Goal: Task Accomplishment & Management: Manage account settings

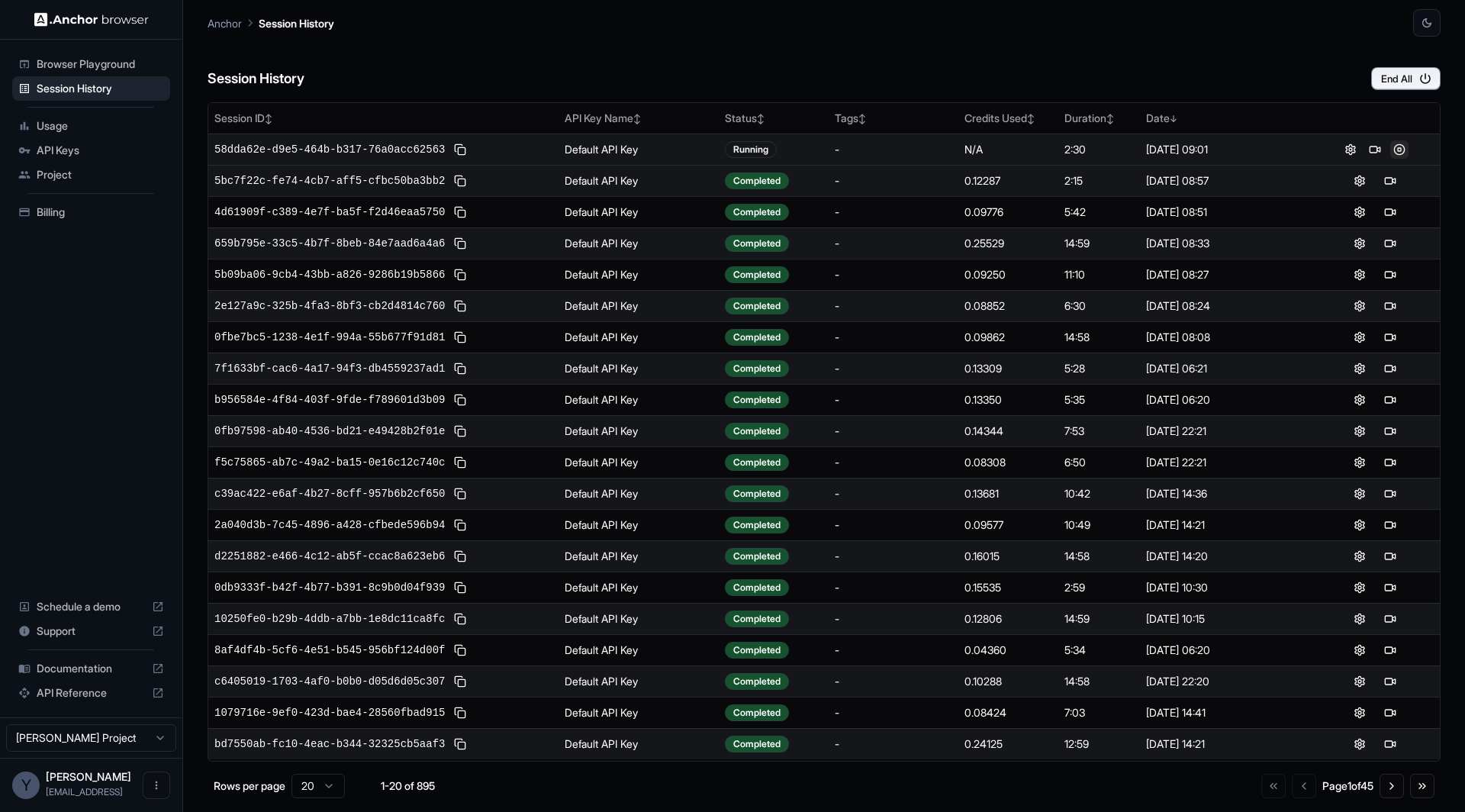
click at [1399, 147] on button at bounding box center [1399, 149] width 18 height 18
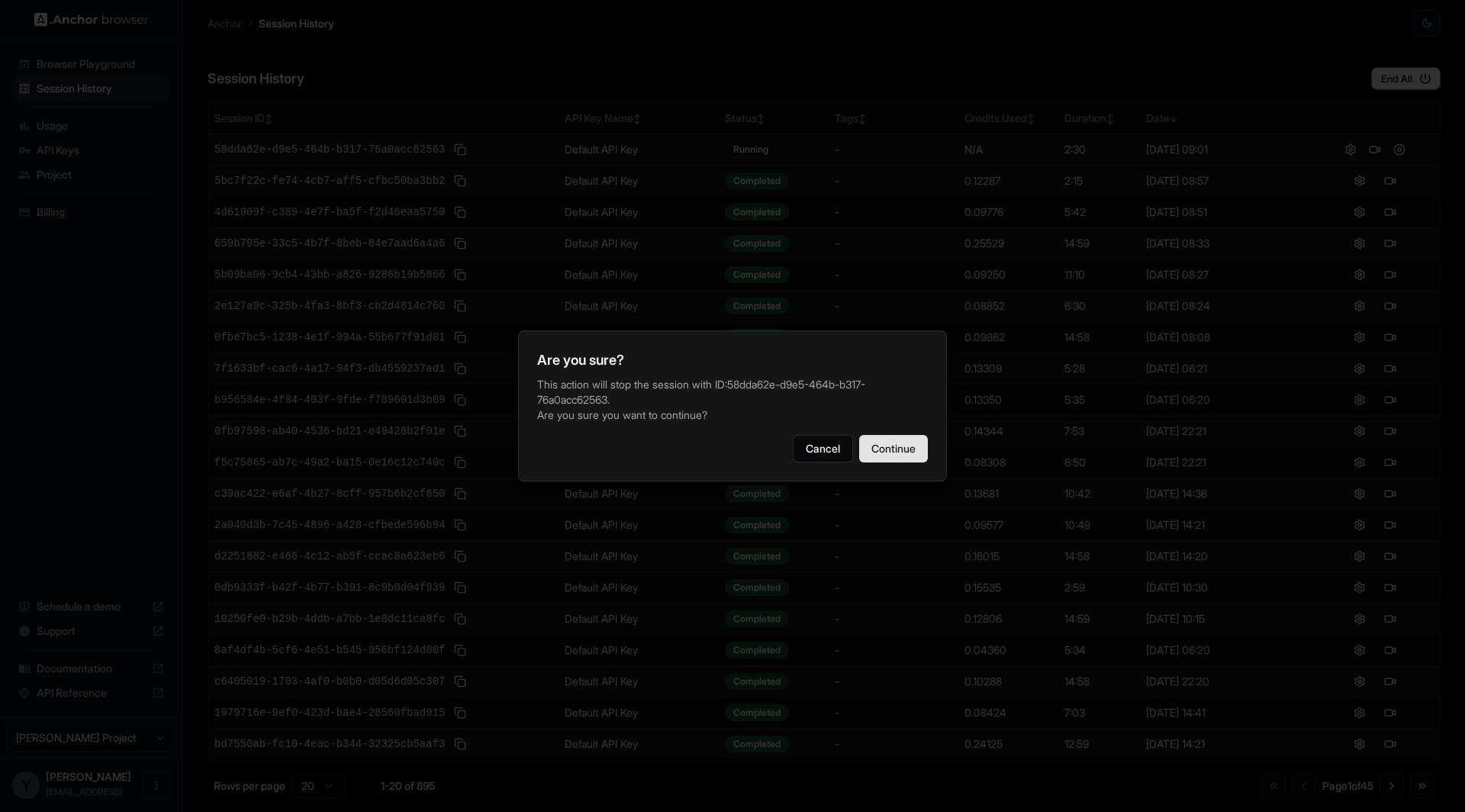
click at [891, 453] on button "Continue" at bounding box center [893, 449] width 69 height 28
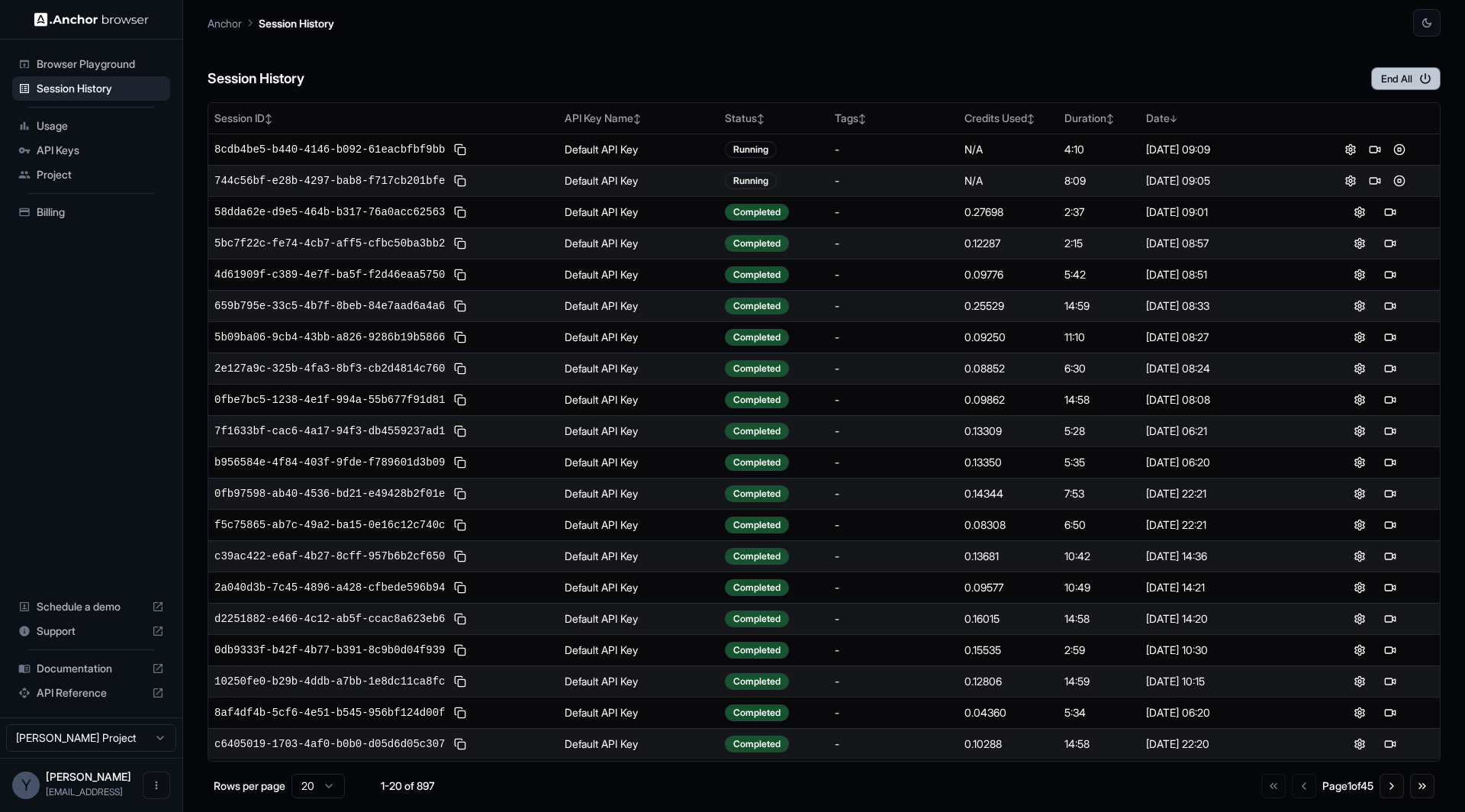
click at [1421, 78] on icon "button" at bounding box center [1425, 79] width 11 height 11
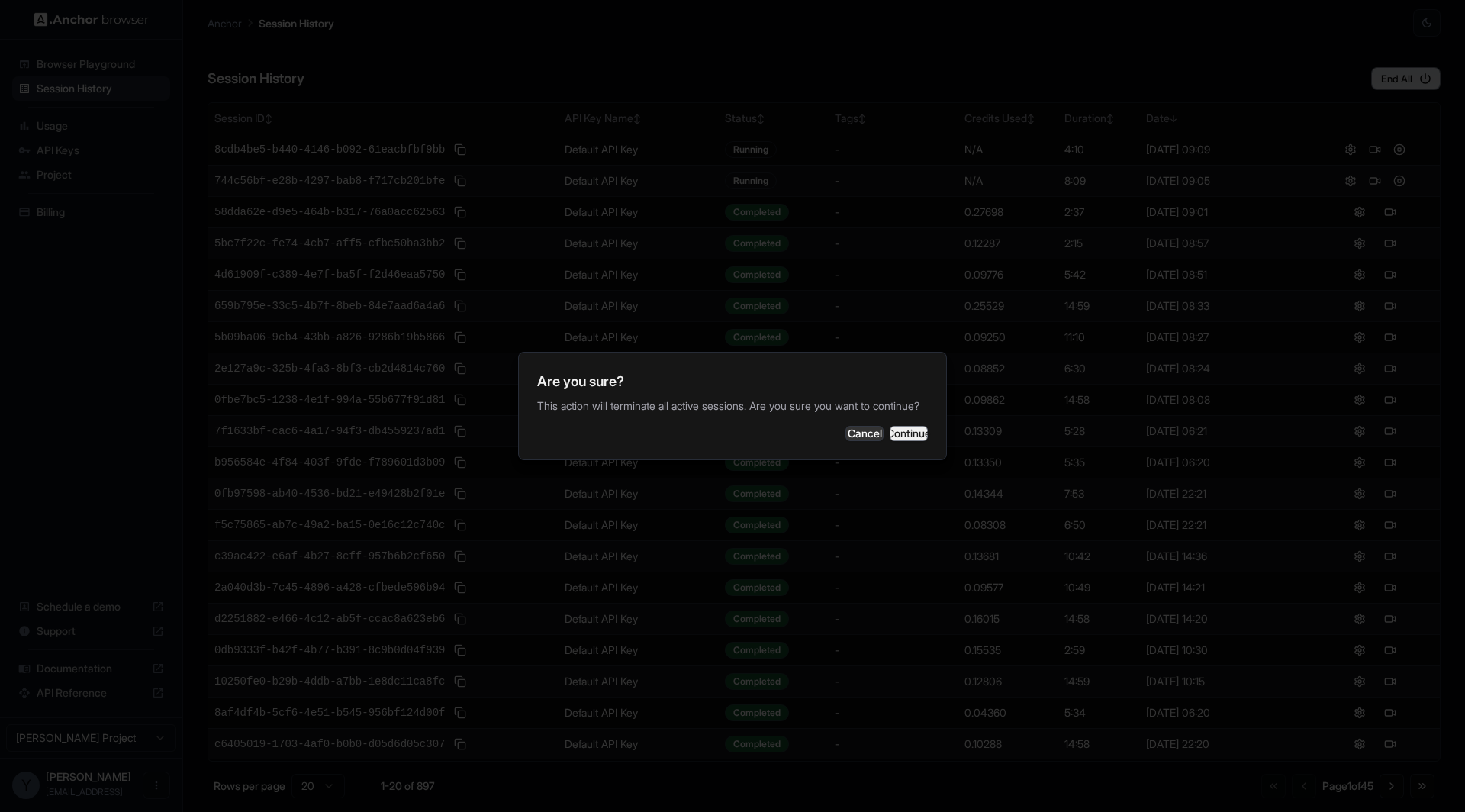
click at [905, 441] on button "Continue" at bounding box center [908, 432] width 38 height 15
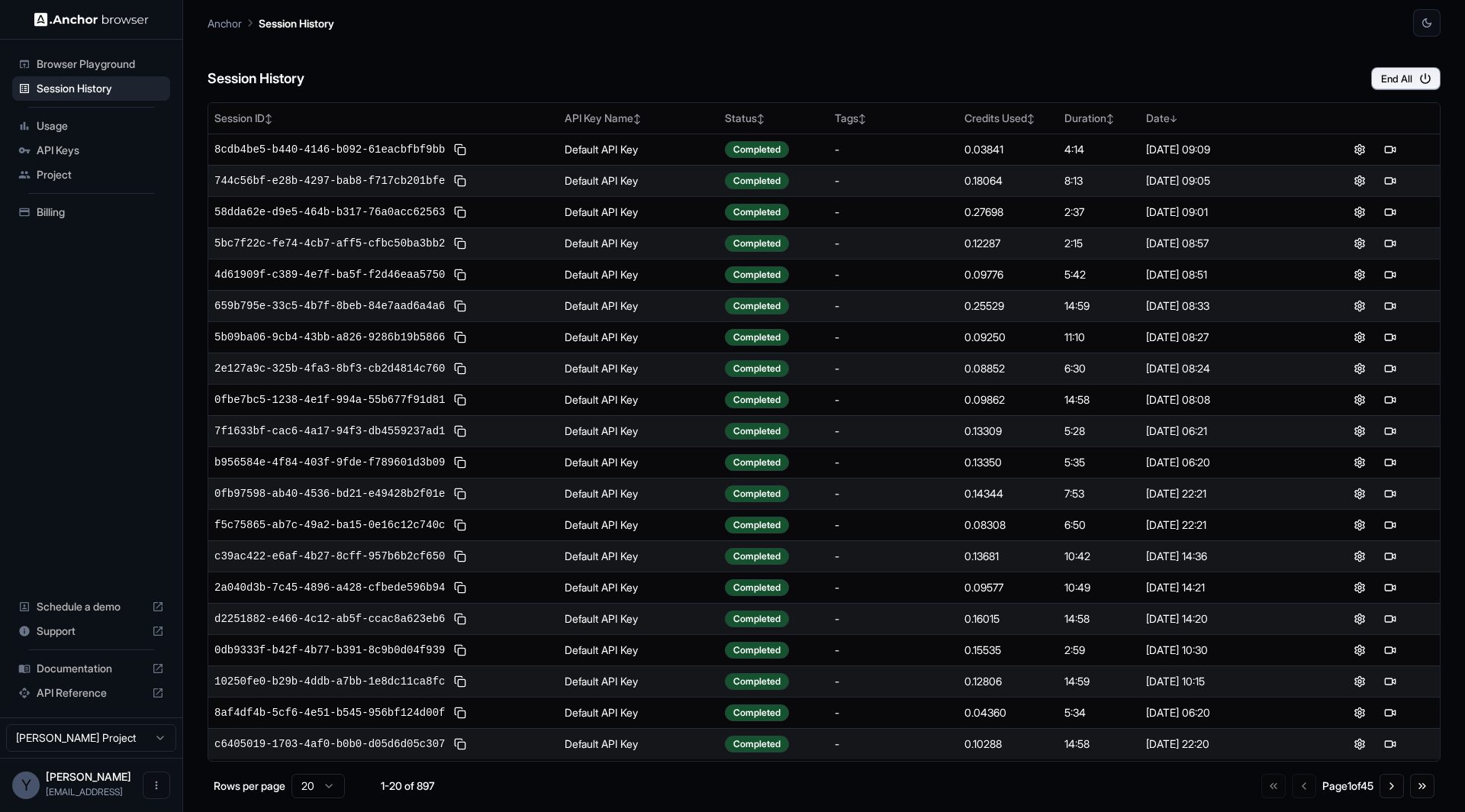
click at [67, 209] on span "Billing" at bounding box center [100, 212] width 127 height 15
drag, startPoint x: 1014, startPoint y: 184, endPoint x: 961, endPoint y: 183, distance: 53.0
click at [963, 183] on td "0.18064" at bounding box center [1008, 180] width 100 height 31
click at [961, 183] on td "0.18064" at bounding box center [1008, 180] width 100 height 31
click at [990, 182] on td "0.18064" at bounding box center [1008, 180] width 100 height 31
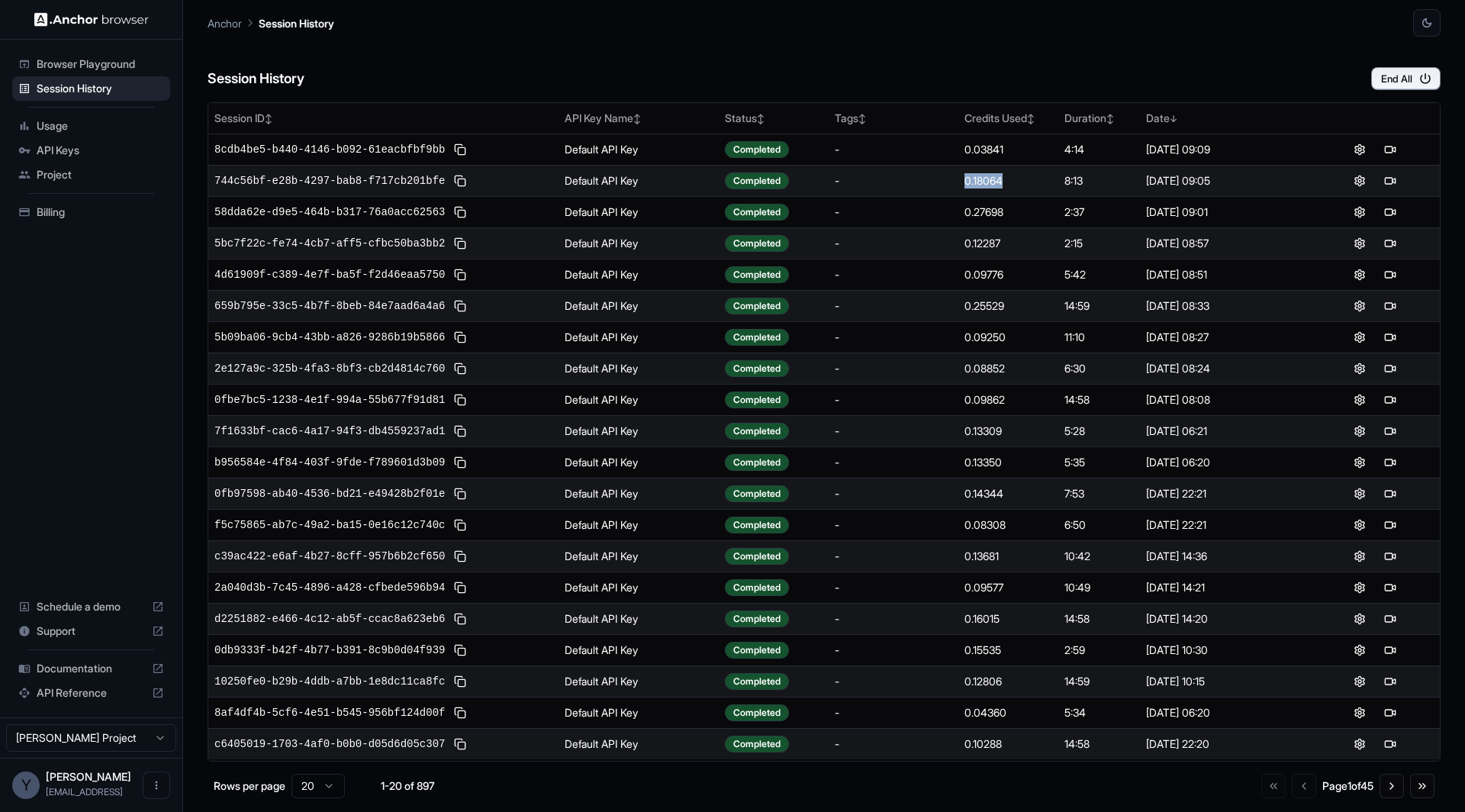
click at [1009, 182] on div "0.18064" at bounding box center [1008, 180] width 87 height 15
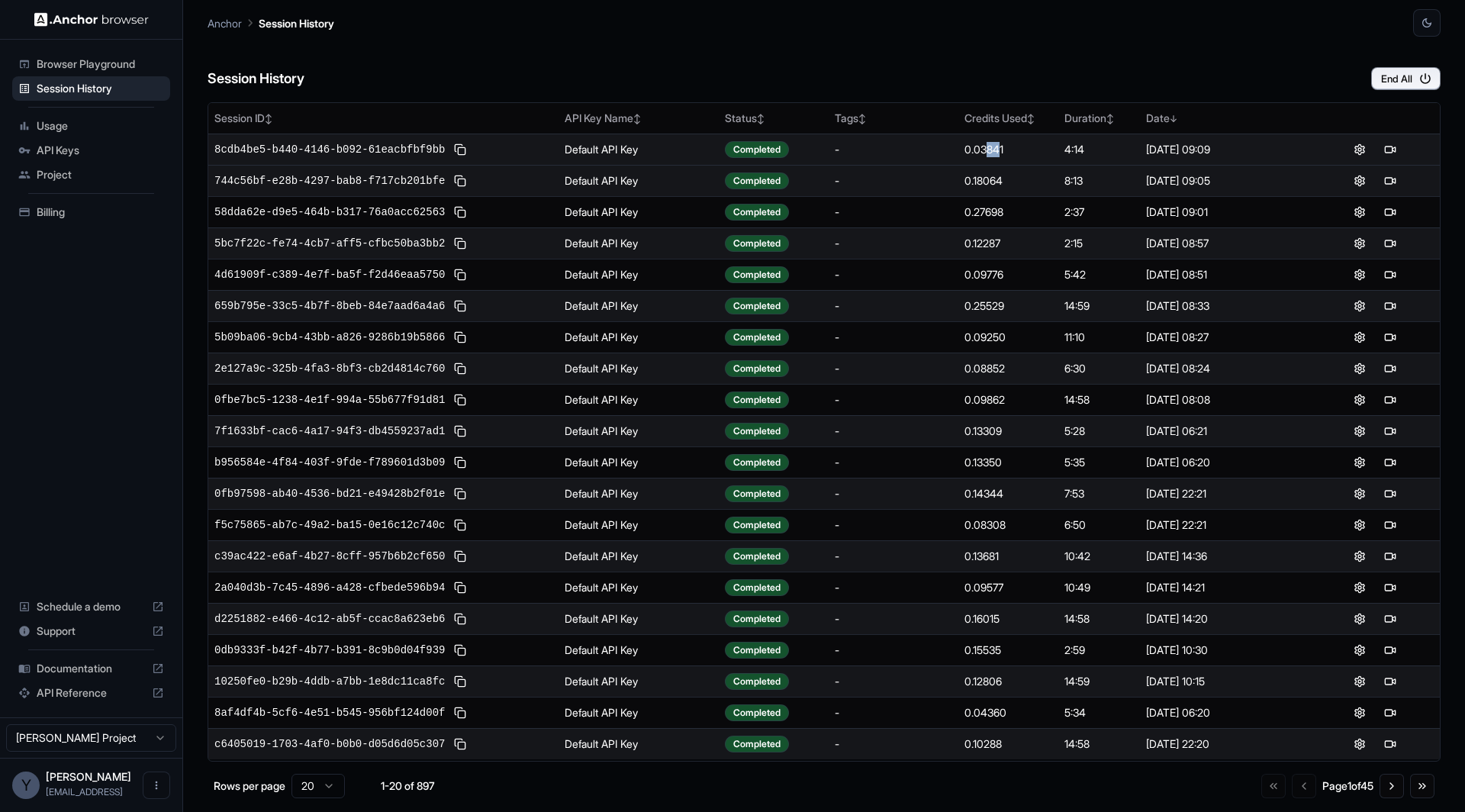
drag, startPoint x: 990, startPoint y: 152, endPoint x: 1003, endPoint y: 153, distance: 13.0
click at [1003, 153] on div "0.03841" at bounding box center [1008, 149] width 87 height 15
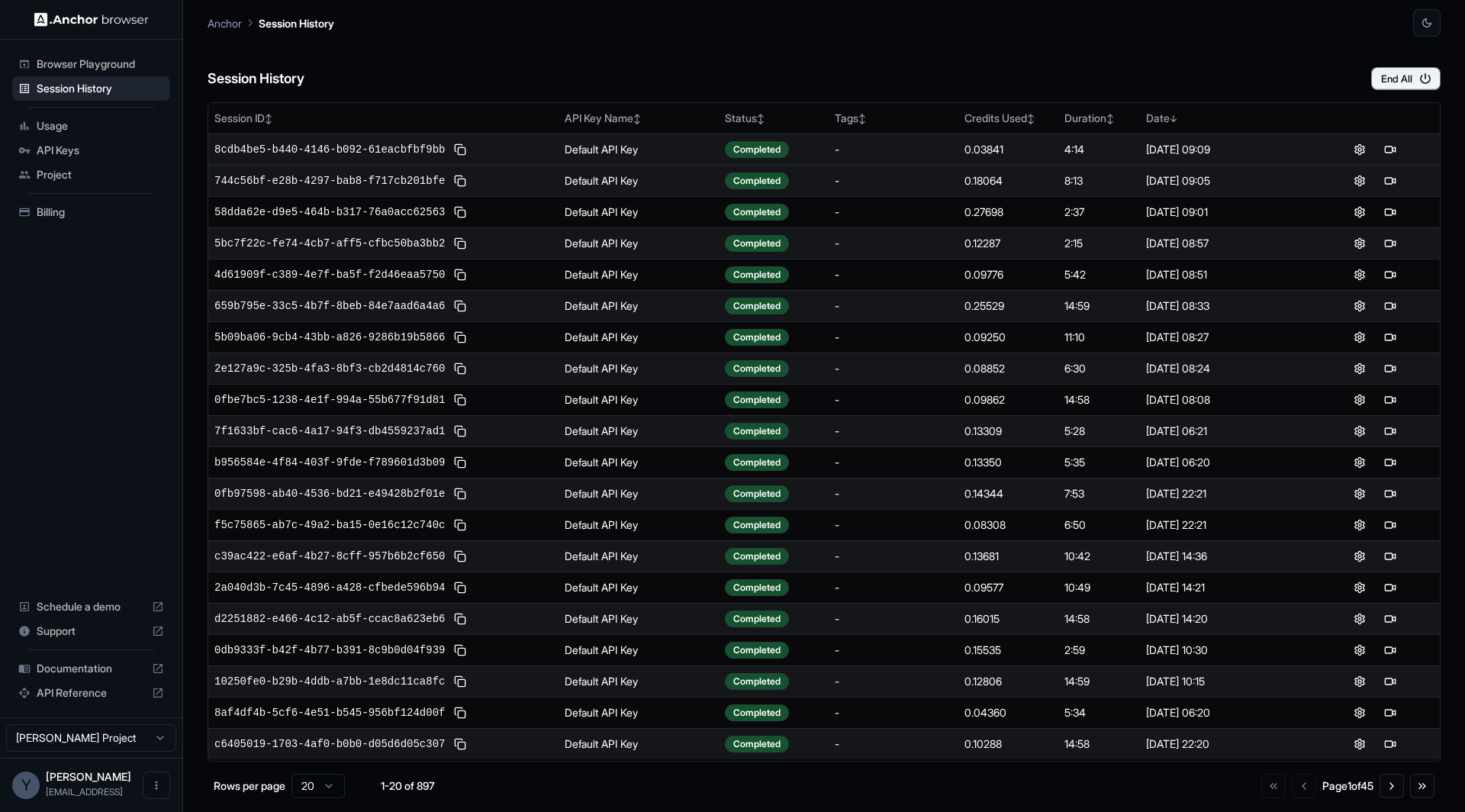
click at [1075, 153] on div "4:14" at bounding box center [1098, 149] width 69 height 15
